Goal: Check status: Verify the current state of an ongoing process or item

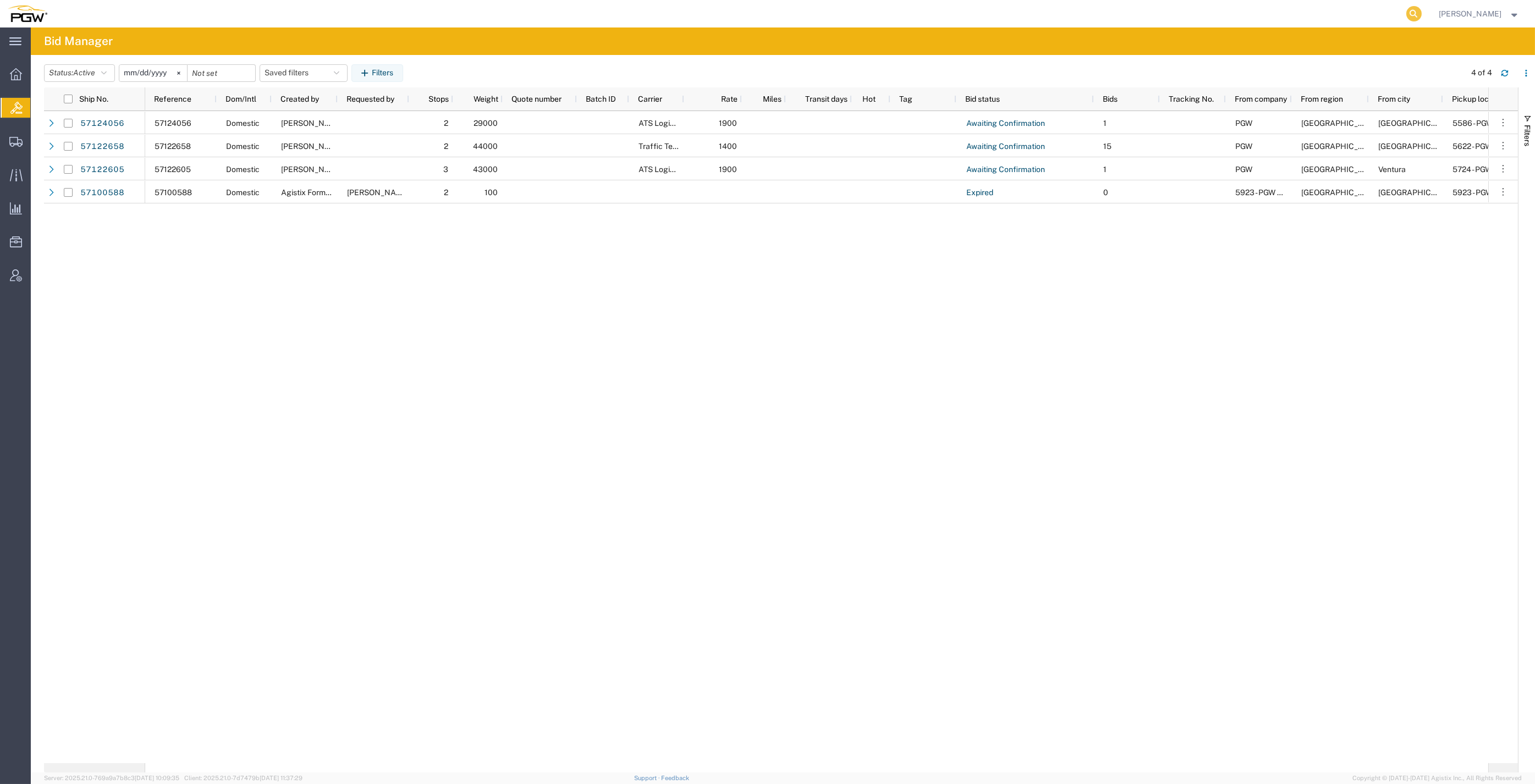
click at [1422, 11] on icon at bounding box center [1414, 13] width 15 height 15
paste input "57108803"
type input "57108803"
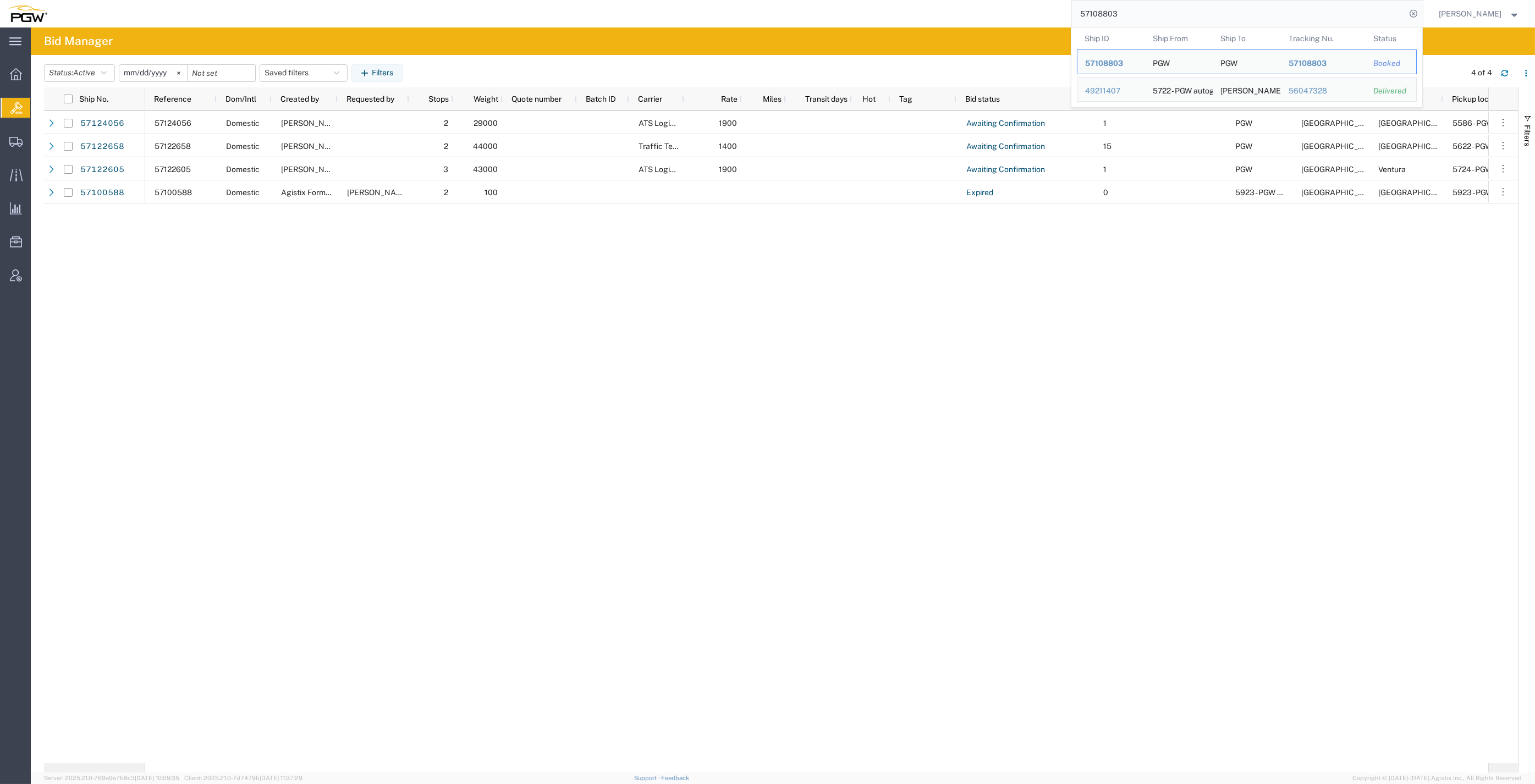
click at [1156, 11] on input "57108803" at bounding box center [1238, 13] width 334 height 26
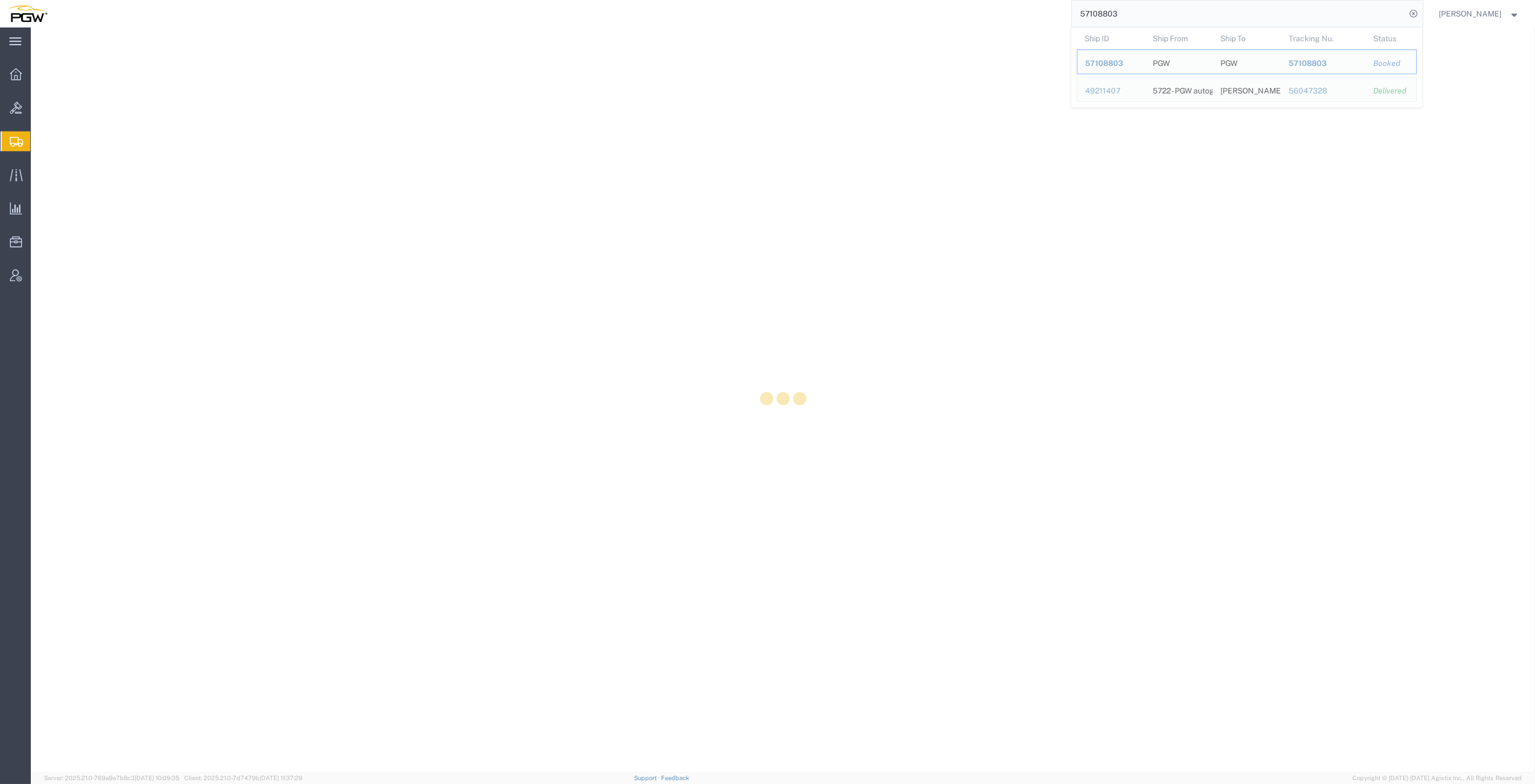
click at [1213, 23] on input "57108803" at bounding box center [1238, 13] width 334 height 26
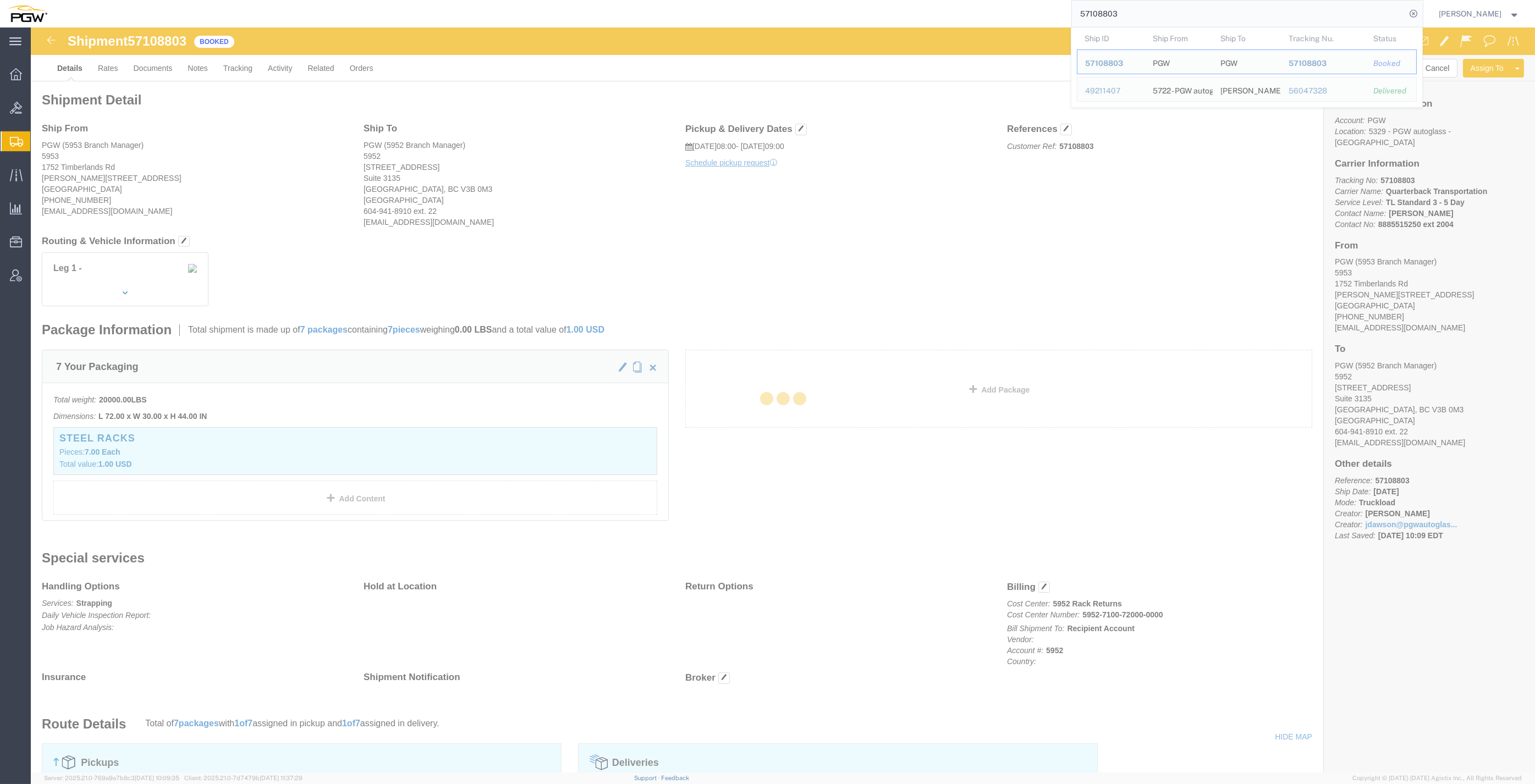
click at [1127, 57] on div at bounding box center [784, 400] width 1505 height 745
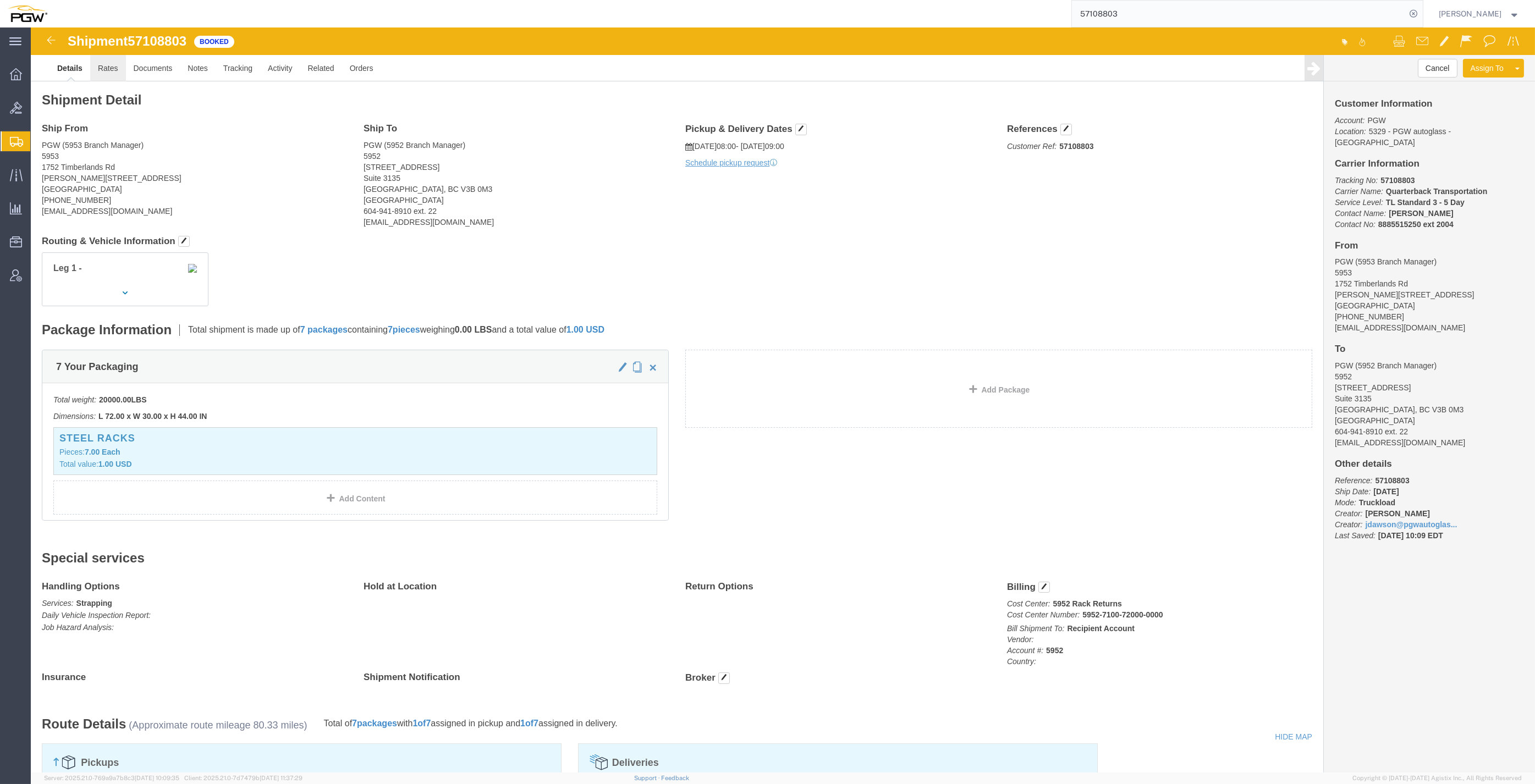
click link "Rates"
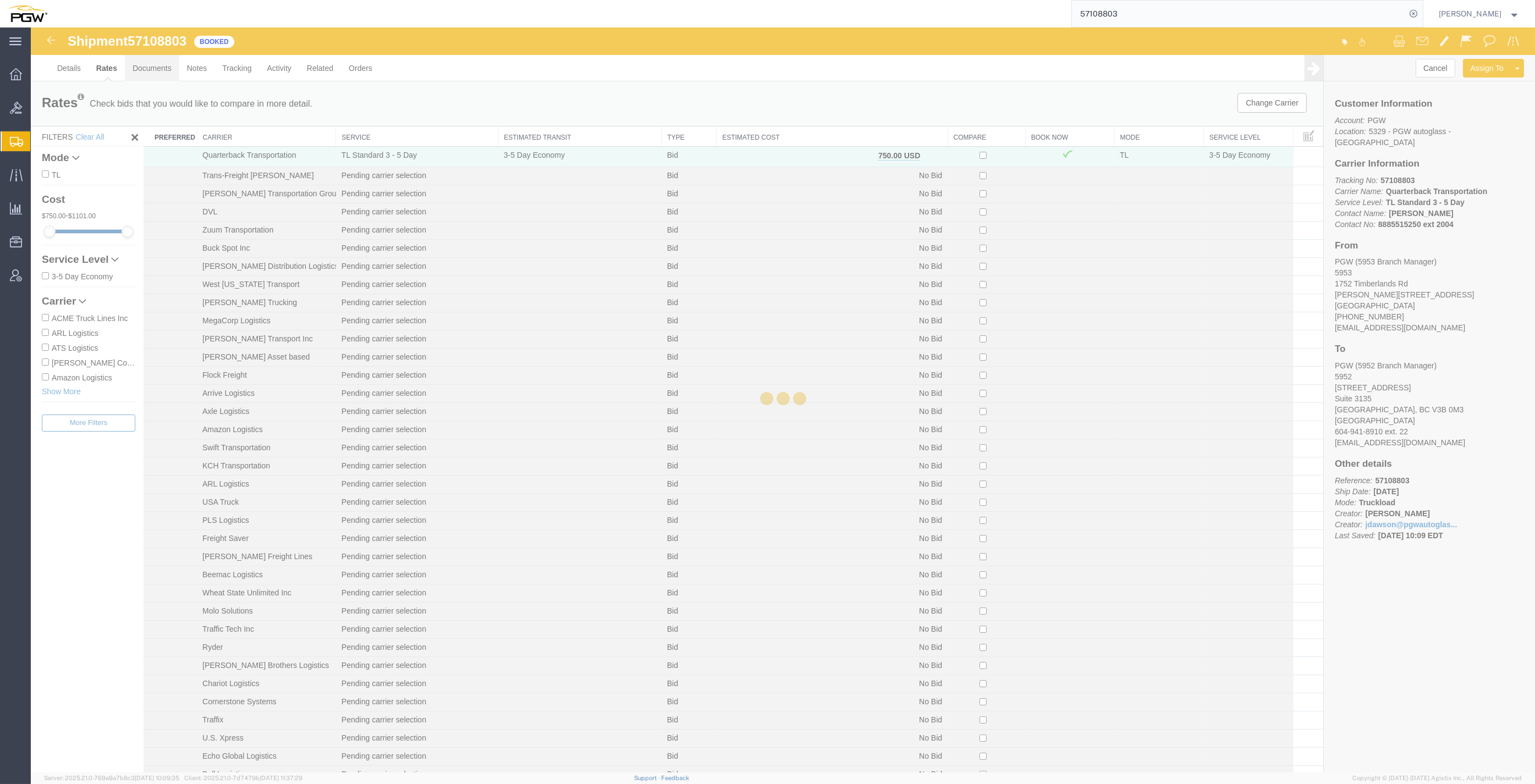
click at [152, 68] on link "Documents" at bounding box center [152, 67] width 55 height 26
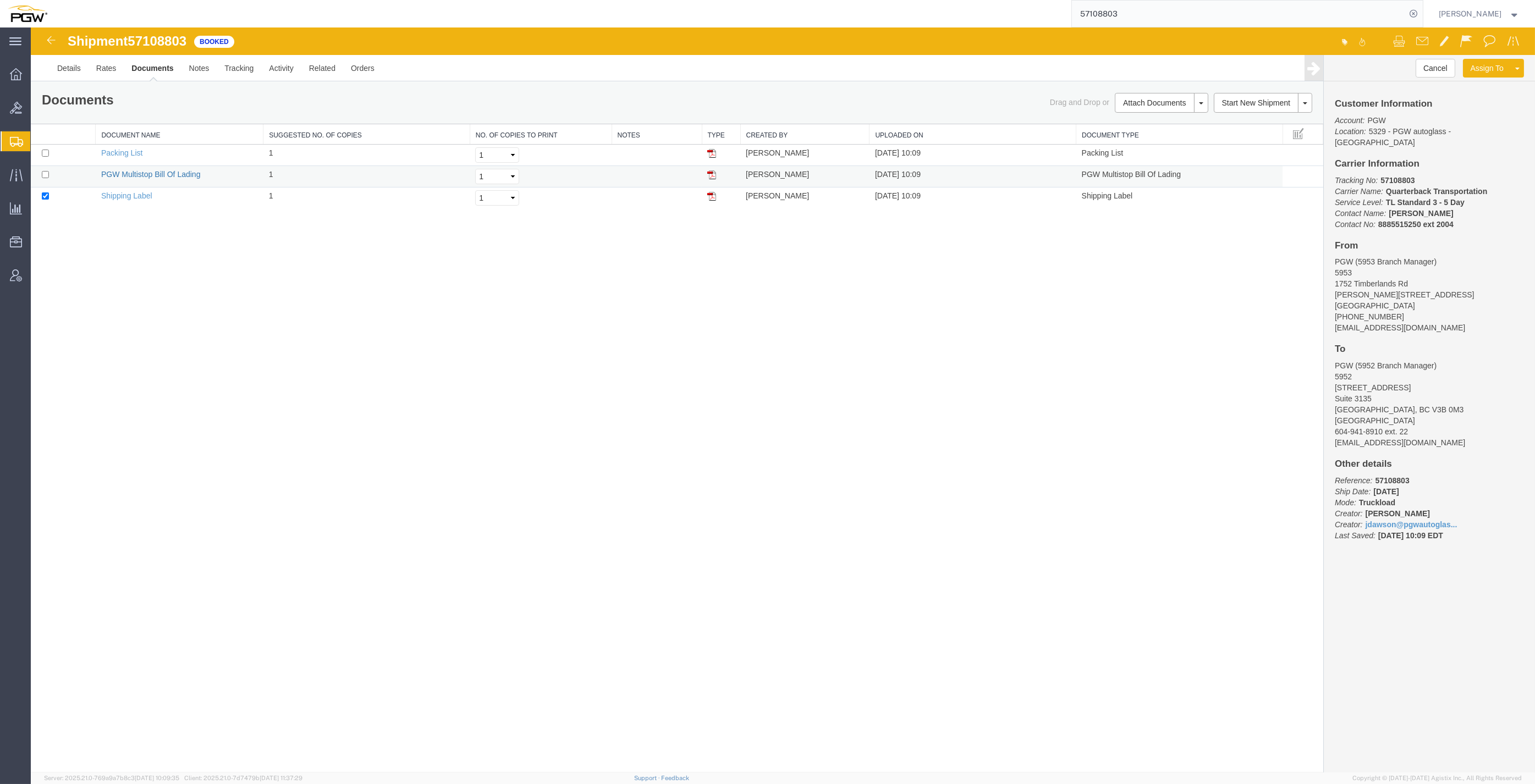
click at [137, 173] on link "PGW Multistop Bill Of Lading" at bounding box center [151, 174] width 99 height 8
